Goal: Transaction & Acquisition: Obtain resource

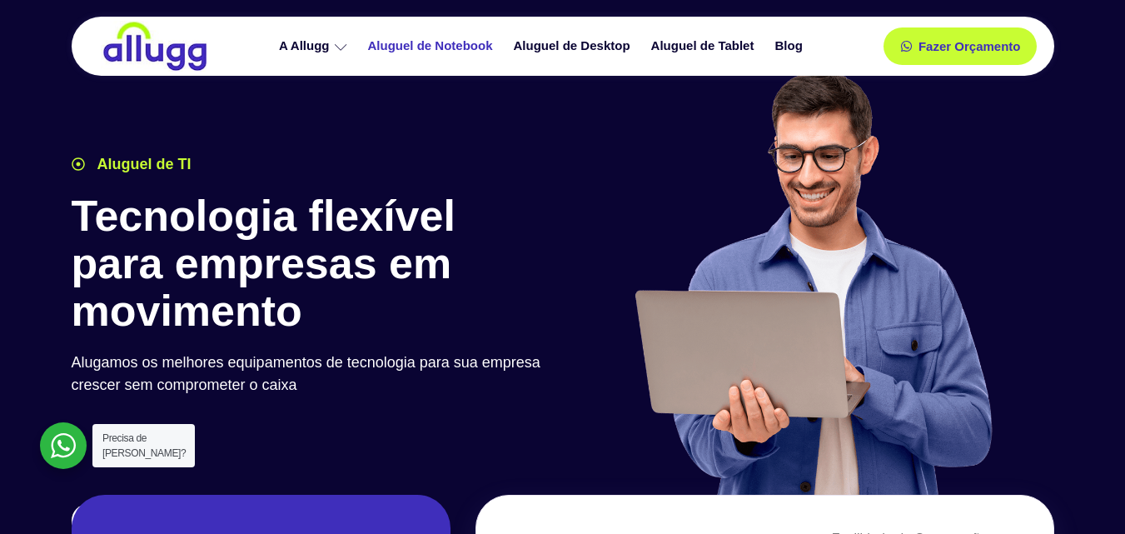
click at [410, 38] on link "Aluguel de Notebook" at bounding box center [433, 46] width 146 height 29
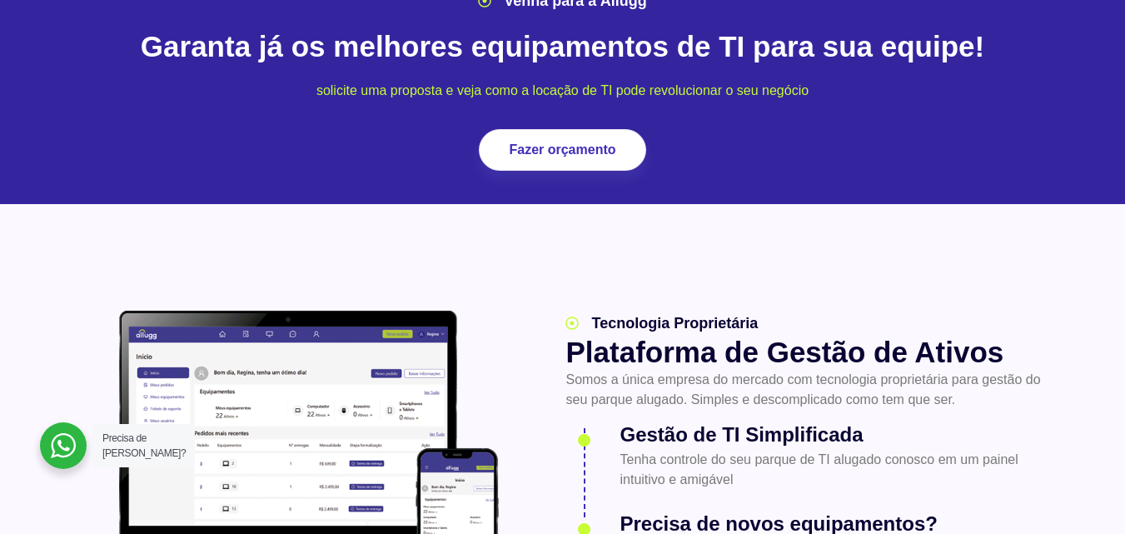
scroll to position [2081, 0]
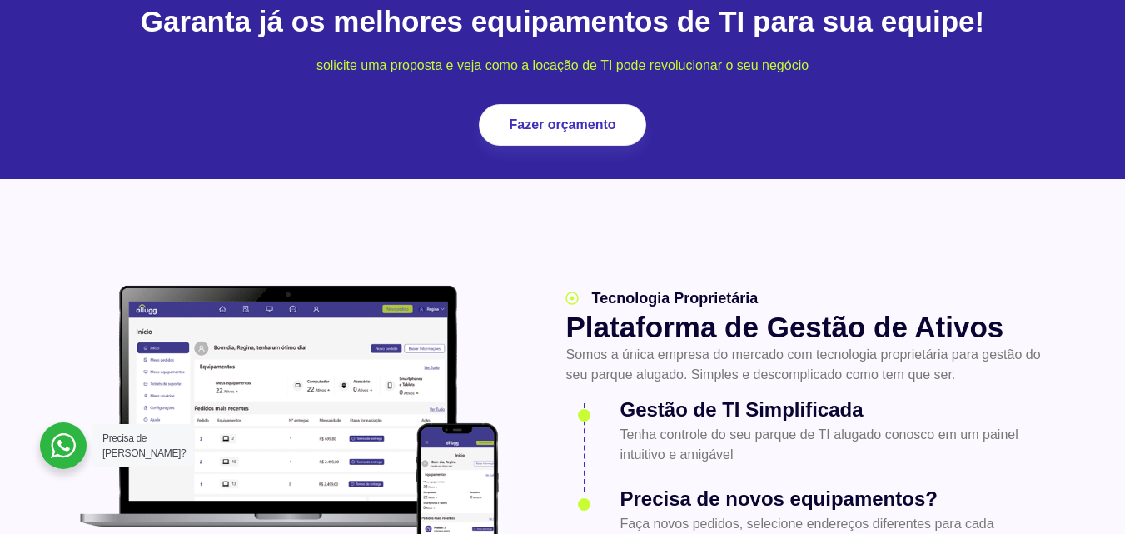
click at [56, 436] on div at bounding box center [63, 445] width 47 height 47
